Goal: Task Accomplishment & Management: Manage account settings

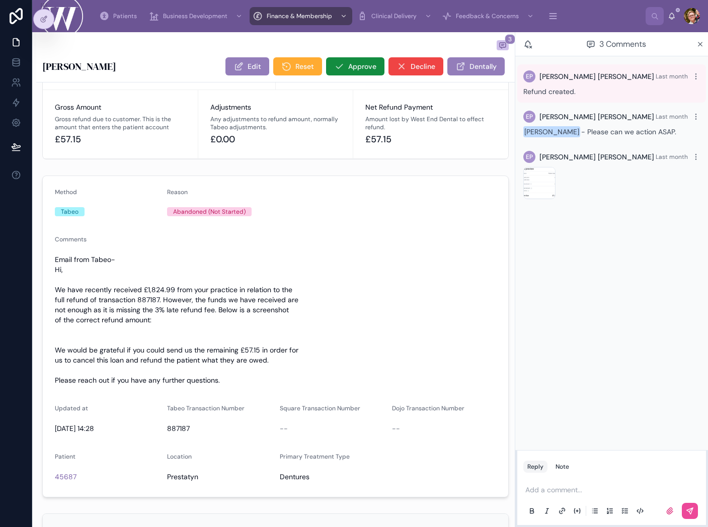
scroll to position [322, 0]
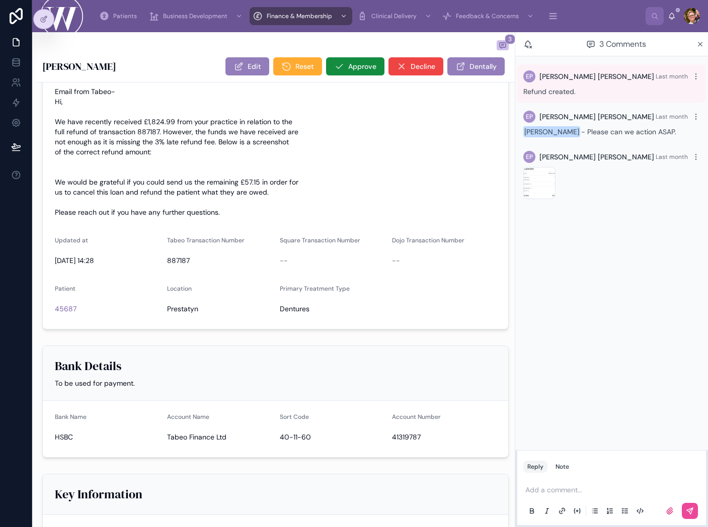
click at [601, 479] on div "Add a comment..." at bounding box center [611, 500] width 177 height 42
click at [589, 485] on p at bounding box center [613, 490] width 177 height 10
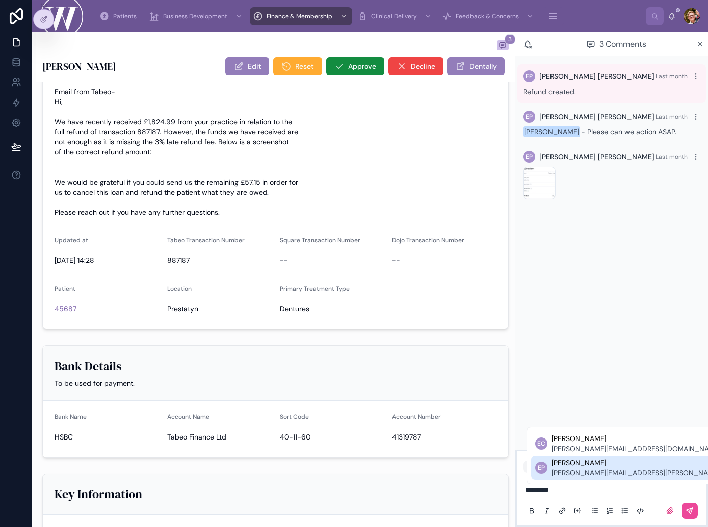
click at [585, 468] on span "[PERSON_NAME][EMAIL_ADDRESS][PERSON_NAME][DOMAIN_NAME]" at bounding box center [663, 473] width 224 height 10
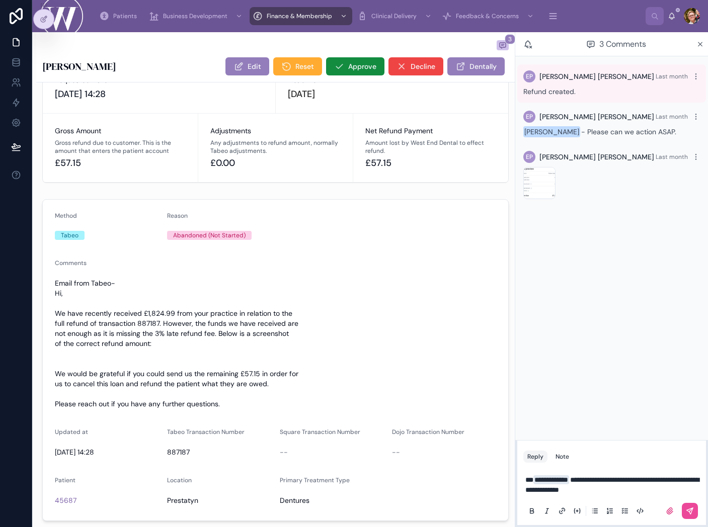
scroll to position [7, 0]
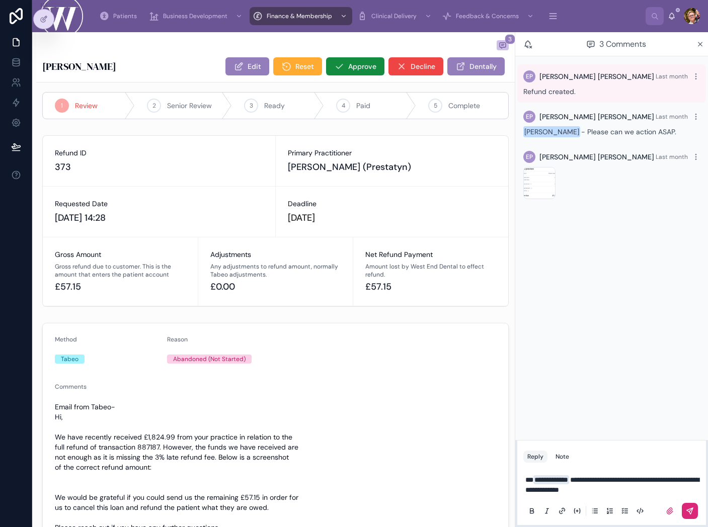
click at [691, 512] on icon at bounding box center [690, 511] width 6 height 6
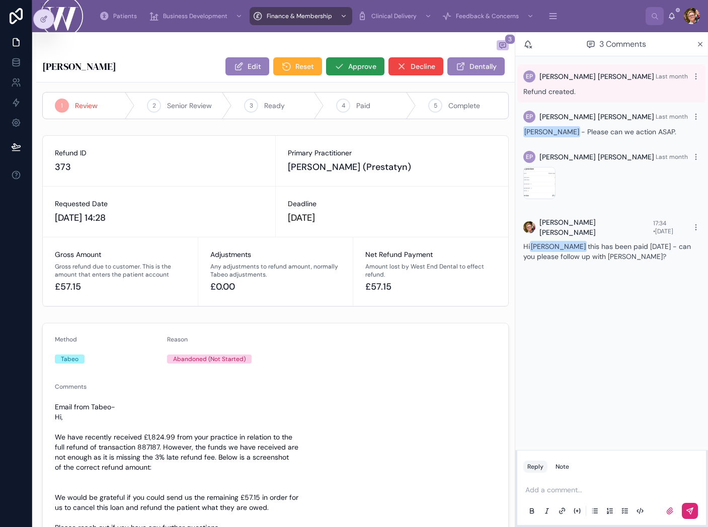
click at [358, 74] on button "Approve" at bounding box center [355, 66] width 58 height 18
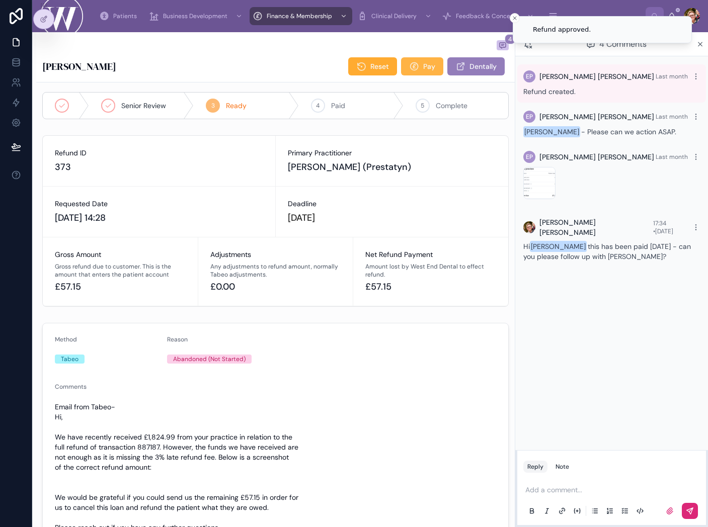
click at [410, 66] on icon at bounding box center [414, 66] width 10 height 10
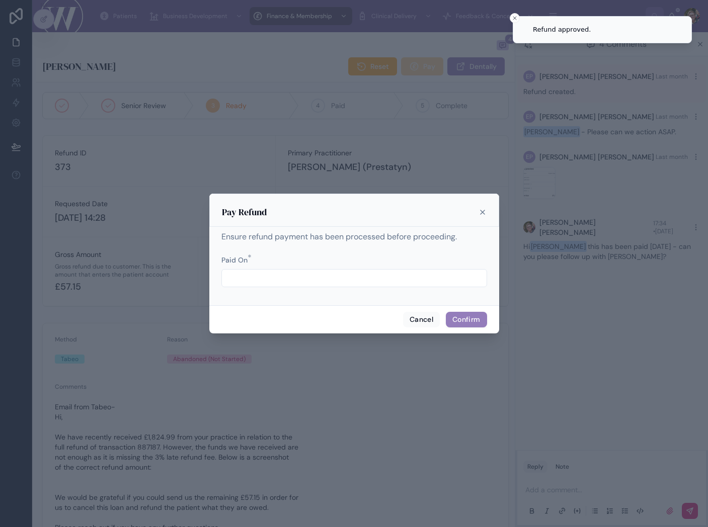
click at [390, 278] on input "text" at bounding box center [354, 278] width 265 height 14
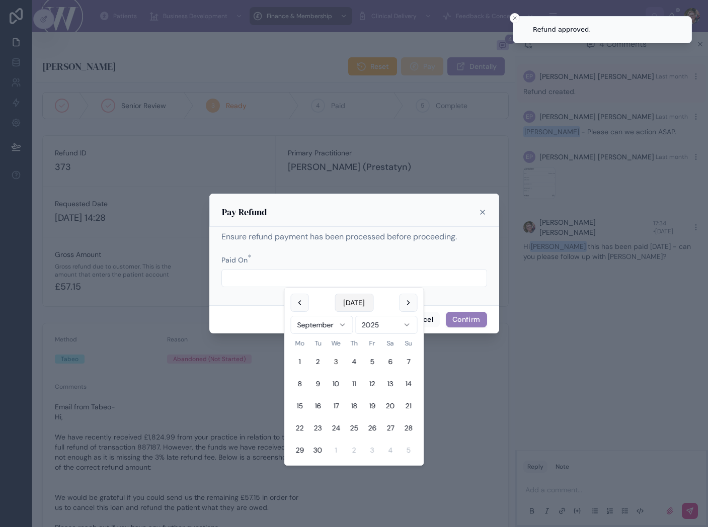
click at [360, 311] on button "[DATE]" at bounding box center [354, 303] width 39 height 18
type input "**********"
click at [461, 319] on button "Confirm" at bounding box center [466, 320] width 41 height 16
